Goal: Information Seeking & Learning: Learn about a topic

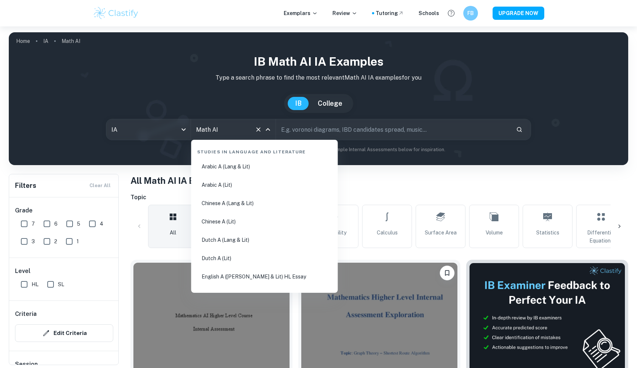
click at [235, 122] on input "Math AI" at bounding box center [223, 129] width 58 height 14
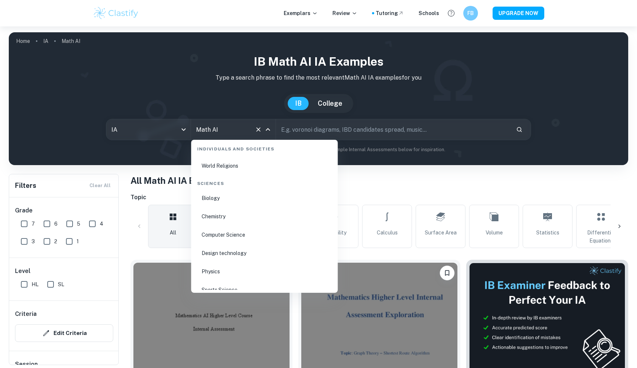
click at [220, 195] on li "Biology" at bounding box center [264, 198] width 141 height 17
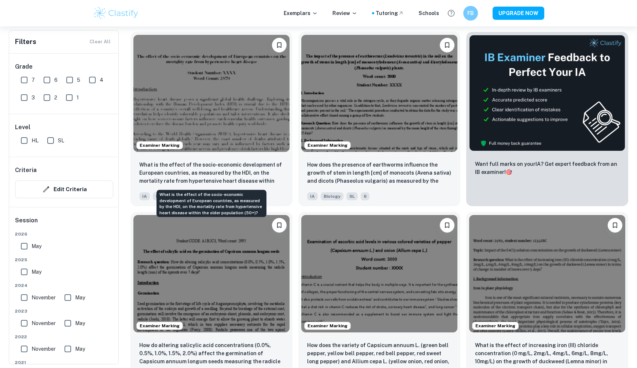
scroll to position [238, 0]
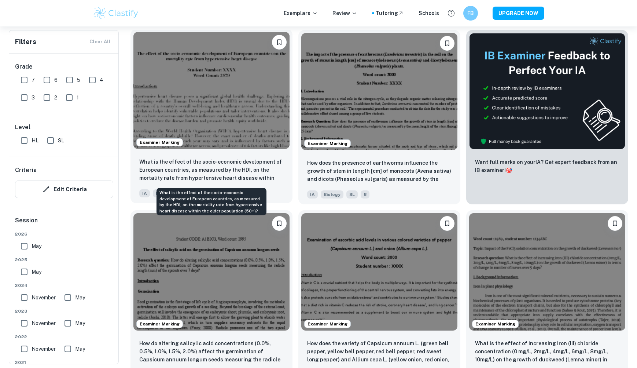
click at [204, 180] on p "What is the effect of the socio-economic development of European countries, as …" at bounding box center [211, 170] width 144 height 25
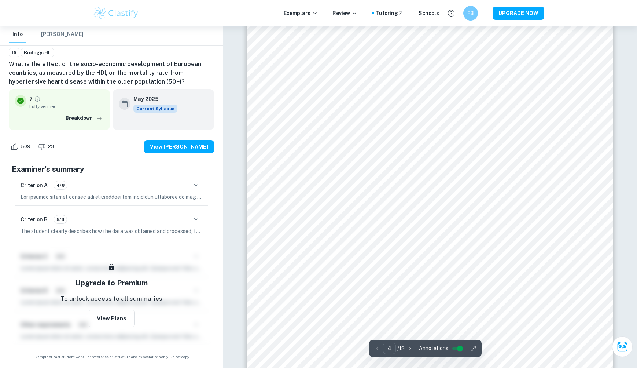
scroll to position [1862, 0]
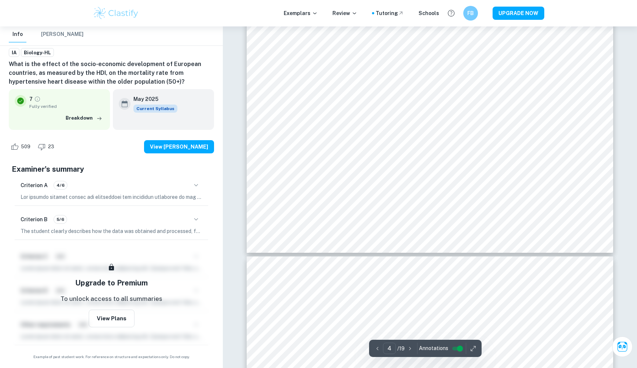
type input "5"
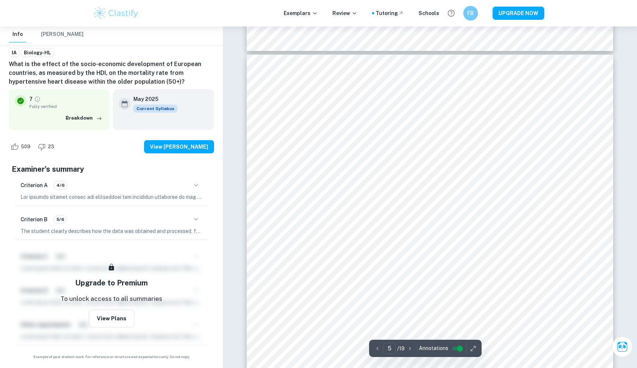
scroll to position [2185, 0]
